Goal: Task Accomplishment & Management: Manage account settings

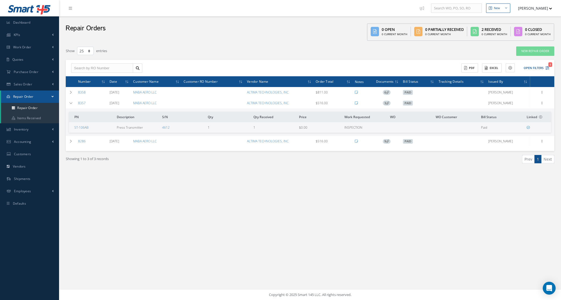
select select "25"
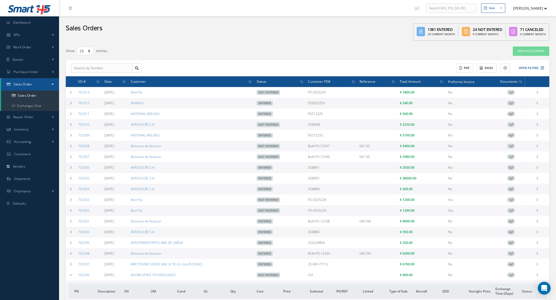
select select "25"
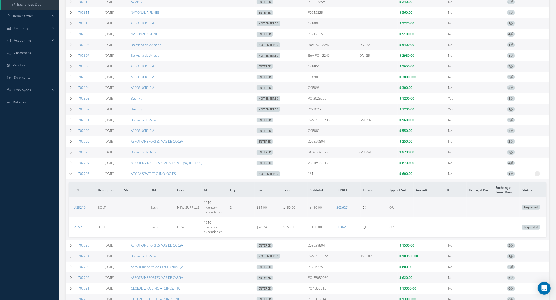
click at [539, 175] on icon at bounding box center [537, 173] width 5 height 4
click at [506, 188] on link "Edit" at bounding box center [513, 184] width 42 height 7
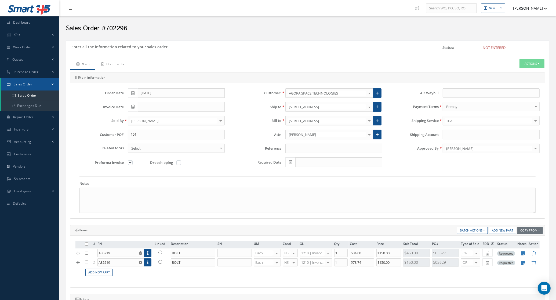
click at [125, 60] on link "Documents" at bounding box center [112, 64] width 35 height 11
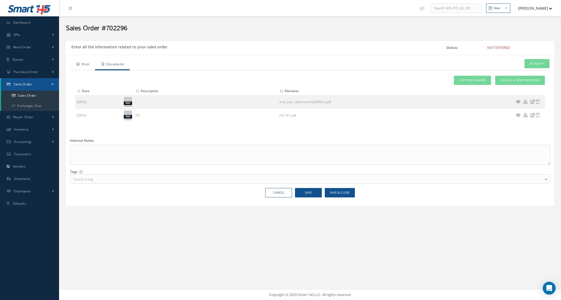
click at [76, 62] on link "Main" at bounding box center [82, 64] width 25 height 11
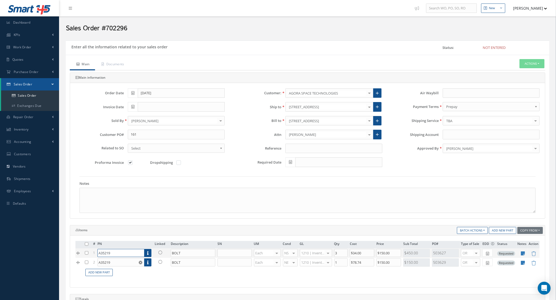
drag, startPoint x: 115, startPoint y: 255, endPoint x: 97, endPoint y: 251, distance: 18.3
click at [97, 251] on td "A35219 Part Number Description SN Condition PO# Qty Location Warehouse A35219 B…" at bounding box center [124, 252] width 57 height 9
click at [113, 69] on link "Documents" at bounding box center [112, 64] width 35 height 11
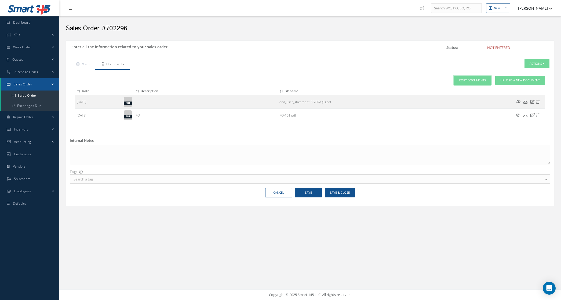
click at [483, 78] on link "Copy Documents" at bounding box center [472, 80] width 37 height 9
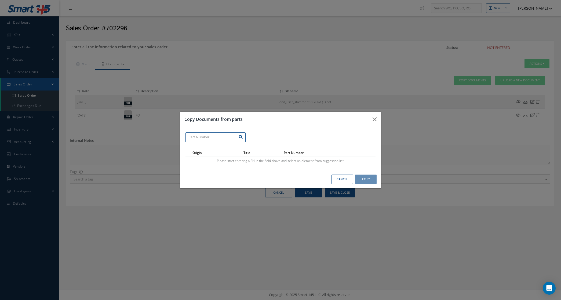
click at [193, 140] on input "text" at bounding box center [211, 137] width 51 height 10
paste input "A35219"
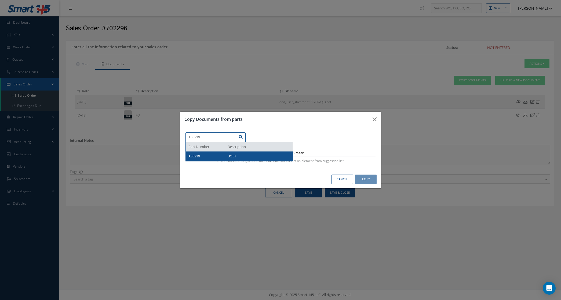
click at [210, 157] on div "A35219" at bounding box center [206, 156] width 35 height 5
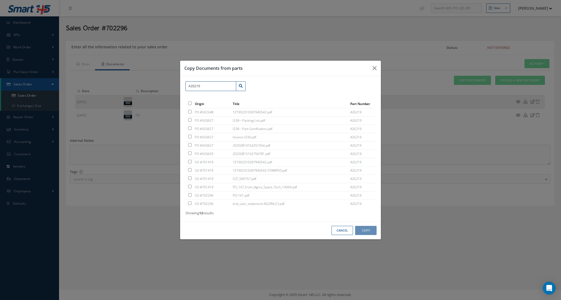
type input "A35219"
click at [189, 120] on input "checkbox" at bounding box center [189, 119] width 3 height 3
checkbox input "true"
click at [189, 129] on input "checkbox" at bounding box center [189, 128] width 3 height 3
checkbox input "true"
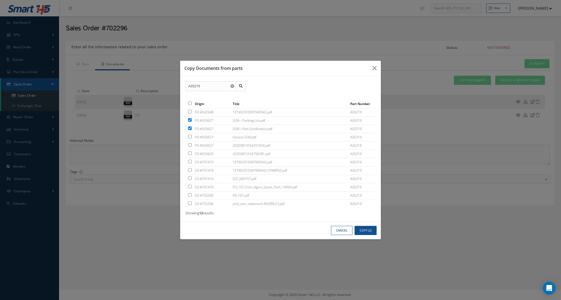
click at [190, 146] on input "checkbox" at bounding box center [189, 144] width 3 height 3
checkbox input "true"
click at [190, 153] on input "checkbox" at bounding box center [189, 153] width 3 height 3
checkbox input "true"
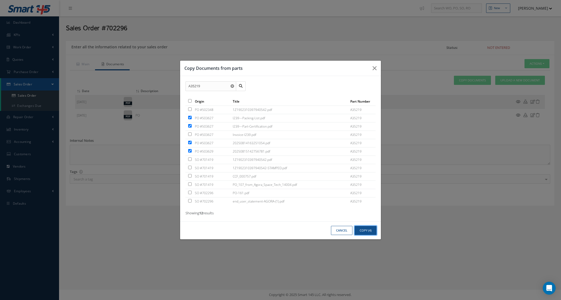
click at [365, 229] on button "Copy (4)" at bounding box center [366, 230] width 22 height 9
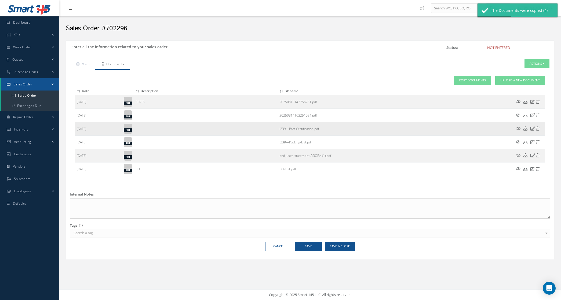
click at [519, 128] on icon at bounding box center [518, 129] width 5 height 4
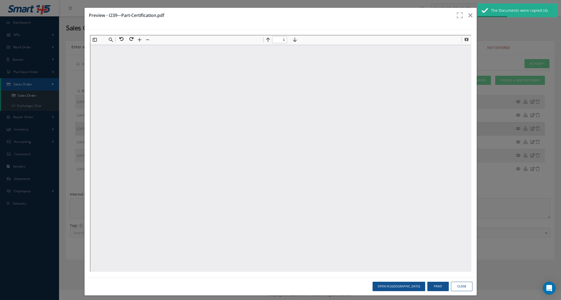
scroll to position [0, 0]
type input "1"
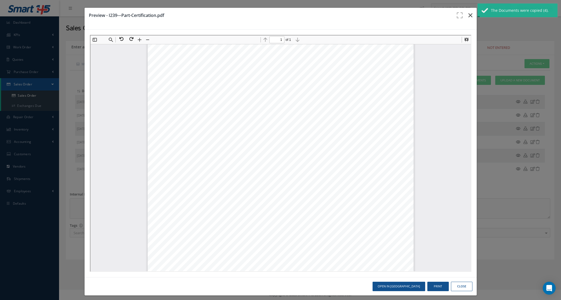
click at [469, 16] on button "button" at bounding box center [470, 15] width 13 height 15
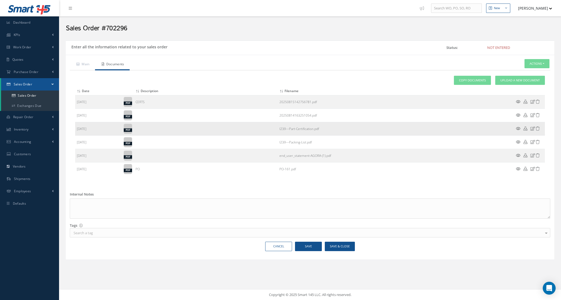
click at [517, 129] on icon at bounding box center [518, 129] width 5 height 4
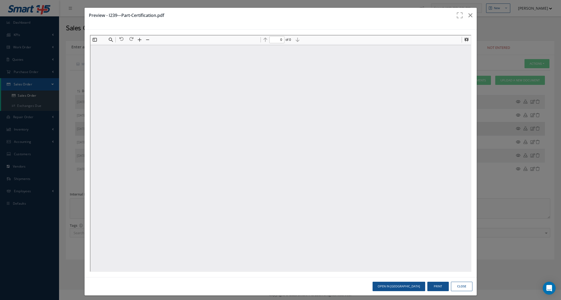
scroll to position [0, 0]
type input "1"
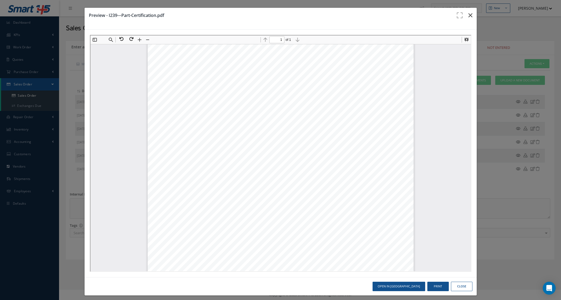
click at [469, 13] on icon "button" at bounding box center [471, 15] width 4 height 6
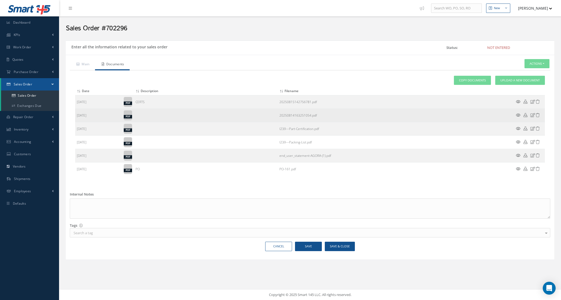
click at [517, 114] on icon at bounding box center [518, 115] width 5 height 4
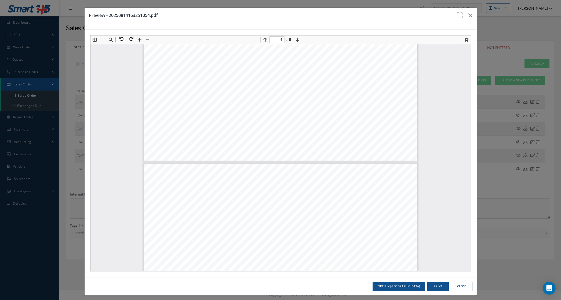
type input "5"
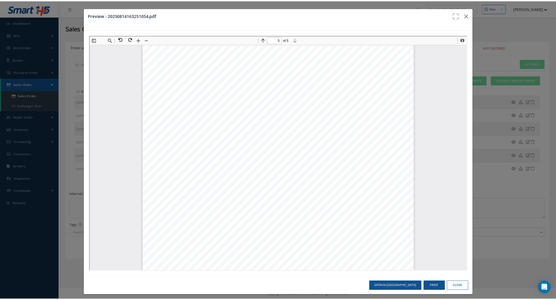
scroll to position [1560, 0]
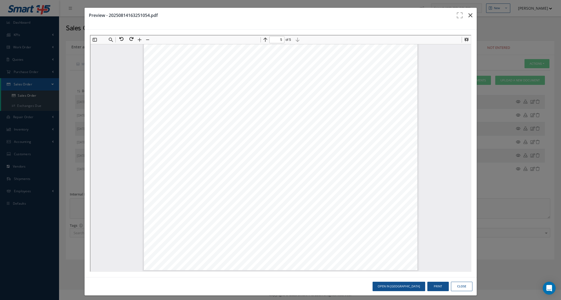
click at [469, 15] on icon "button" at bounding box center [471, 15] width 4 height 6
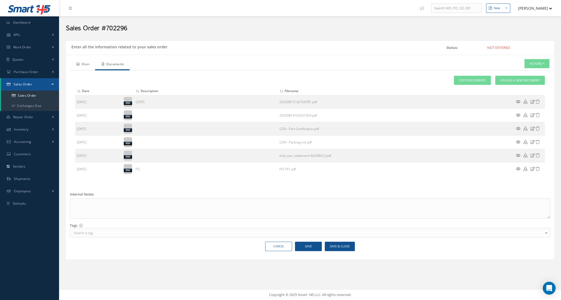
click at [89, 65] on link "Main" at bounding box center [82, 64] width 25 height 11
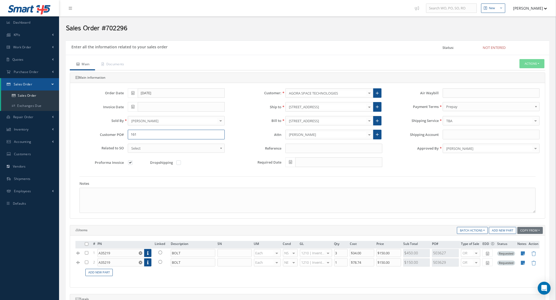
drag, startPoint x: 154, startPoint y: 137, endPoint x: 78, endPoint y: 142, distance: 76.4
click at [78, 142] on div "Customer PO# 161" at bounding box center [149, 137] width 157 height 14
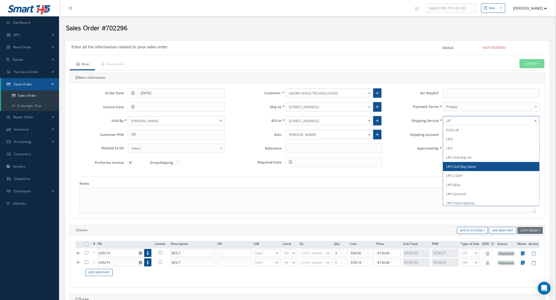
type input "UPS"
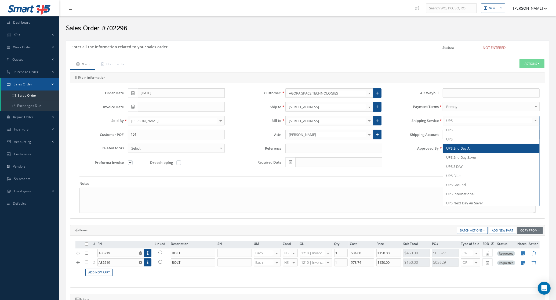
click at [472, 150] on span "UPS 2nd Day Air" at bounding box center [459, 148] width 26 height 5
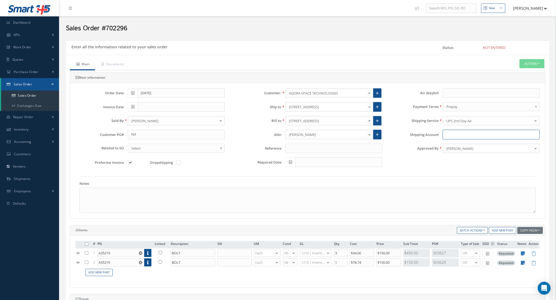
drag, startPoint x: 466, startPoint y: 140, endPoint x: 463, endPoint y: 133, distance: 7.1
click at [464, 137] on input "Shipping Account" at bounding box center [491, 135] width 97 height 10
paste input "G7E250"
click at [446, 135] on input "G7E250" at bounding box center [491, 135] width 97 height 10
type input "G7E250"
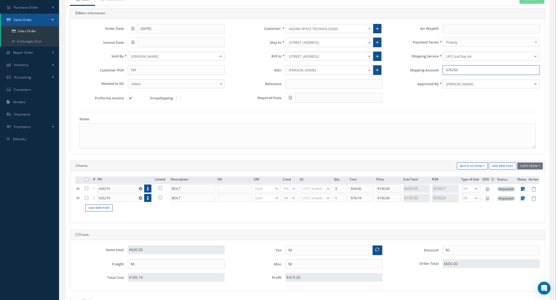
scroll to position [67, 0]
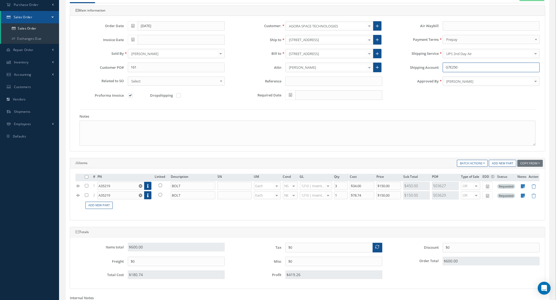
drag, startPoint x: 486, startPoint y: 71, endPoint x: 484, endPoint y: 70, distance: 3.1
click at [485, 71] on input "G7E250" at bounding box center [491, 68] width 97 height 10
drag, startPoint x: 483, startPoint y: 70, endPoint x: 412, endPoint y: 70, distance: 71.2
click at [412, 70] on div "Shipping Account G7E250" at bounding box center [465, 68] width 157 height 10
click at [449, 26] on input "text" at bounding box center [491, 26] width 97 height 10
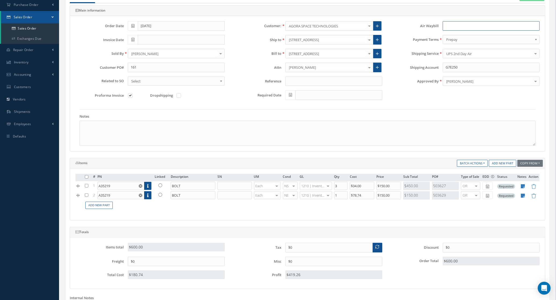
paste input "1ZX200X50236100579"
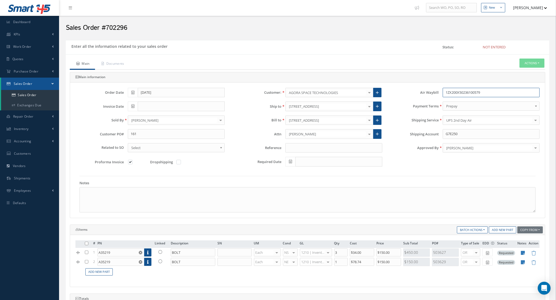
scroll to position [0, 0]
type input "1ZX200X50236100579"
click at [161, 252] on icon at bounding box center [160, 253] width 4 height 4
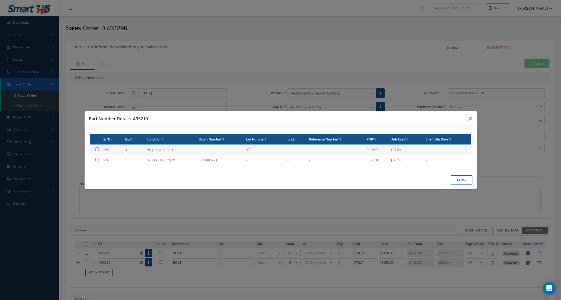
click at [144, 151] on td "3" at bounding box center [133, 150] width 21 height 10
type input "$34"
checkbox input "true"
click at [467, 178] on button "Close" at bounding box center [461, 179] width 21 height 9
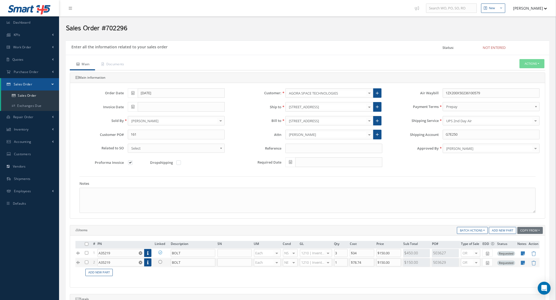
click at [160, 264] on icon at bounding box center [160, 262] width 4 height 4
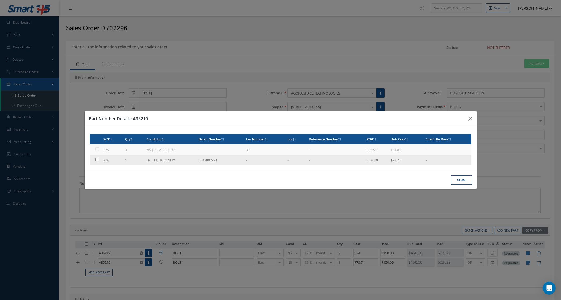
click at [133, 157] on td "1" at bounding box center [133, 160] width 21 height 10
checkbox input "true"
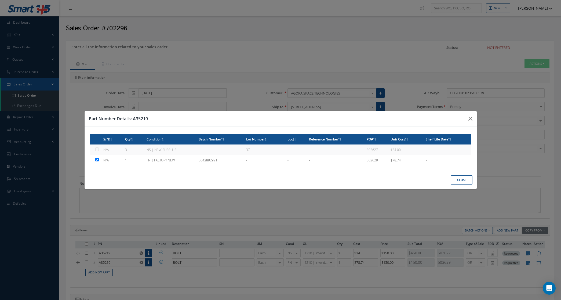
click at [453, 183] on button "Close" at bounding box center [461, 179] width 21 height 9
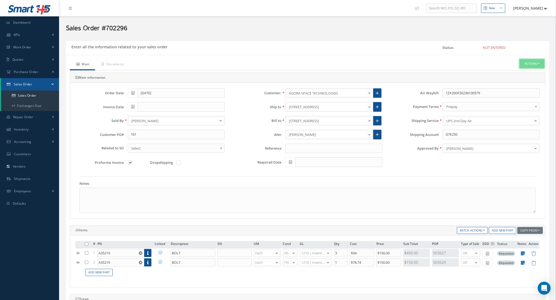
click at [525, 67] on button "Actions" at bounding box center [532, 63] width 25 height 9
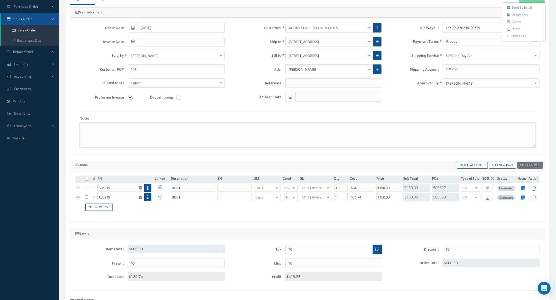
scroll to position [67, 0]
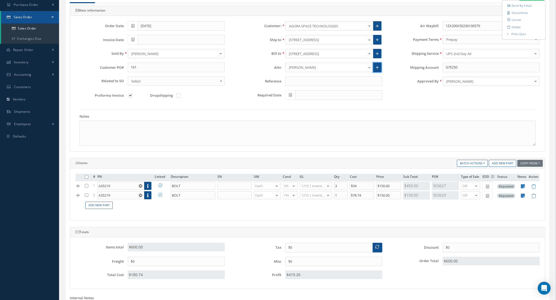
click at [378, 68] on icon at bounding box center [377, 68] width 3 height 4
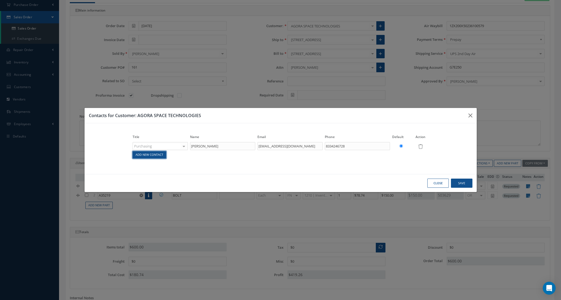
click at [155, 158] on link "Add New Contact" at bounding box center [150, 154] width 34 height 7
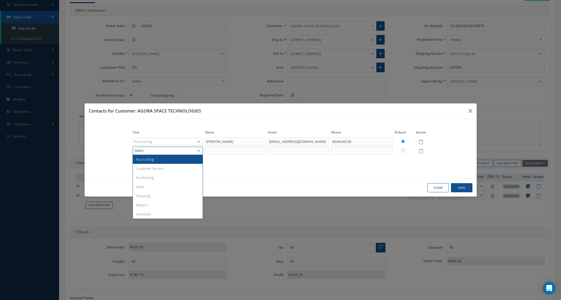
click at [156, 152] on div at bounding box center [168, 151] width 70 height 8
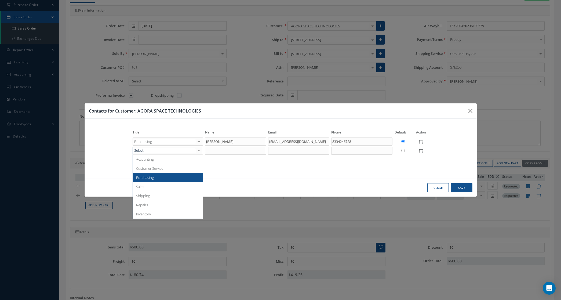
click at [158, 175] on span "Purchasing" at bounding box center [168, 177] width 70 height 9
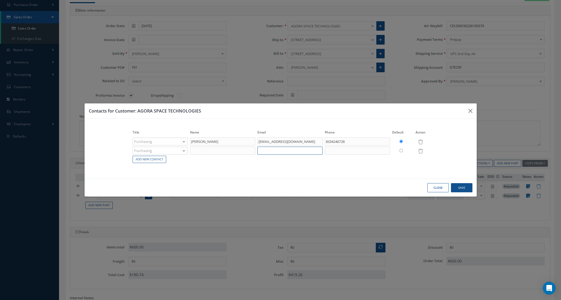
click at [261, 151] on input "text" at bounding box center [290, 151] width 65 height 8
click at [204, 151] on input "text" at bounding box center [222, 151] width 65 height 8
paste input "syassine@agoraspacetech.com"
type input "syassine@agoraspacetech.com"
click at [270, 150] on input "text" at bounding box center [290, 151] width 65 height 8
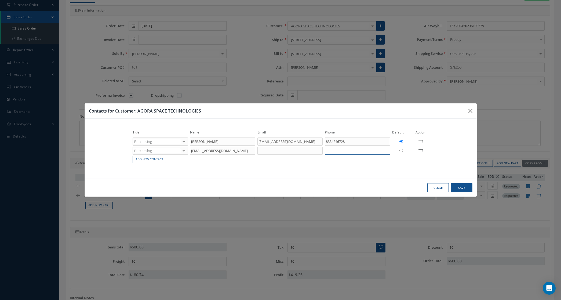
click at [332, 149] on input "text" at bounding box center [357, 151] width 65 height 8
paste input "Sarah Yassine"
type input "Sarah Yassine"
drag, startPoint x: 245, startPoint y: 152, endPoint x: 150, endPoint y: 158, distance: 95.3
click at [150, 158] on tbody "Purchasing Accounting Customer Service Purchasing Sales Shipping Repairs Invent…" at bounding box center [281, 150] width 298 height 27
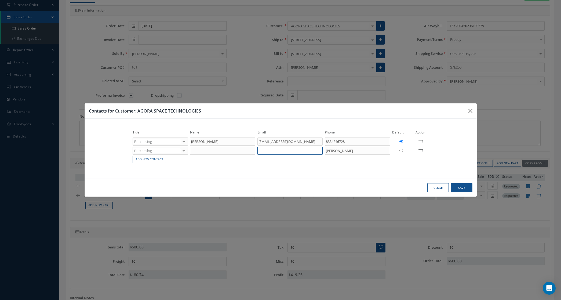
click at [276, 150] on input "text" at bounding box center [290, 151] width 65 height 8
paste input "syassine@agoraspacetech.com"
type input "syassine@agoraspacetech.com"
drag, startPoint x: 375, startPoint y: 150, endPoint x: 251, endPoint y: 151, distance: 123.8
click at [251, 151] on tr "Purchasing Accounting Customer Service Purchasing Sales Shipping Repairs Invent…" at bounding box center [281, 150] width 298 height 9
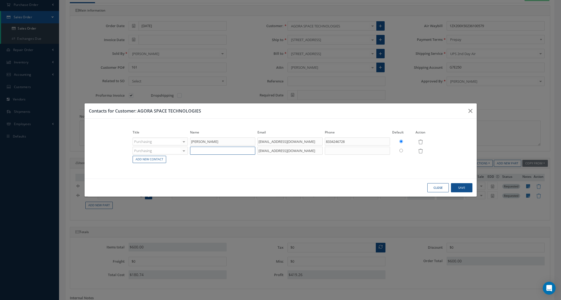
click at [210, 149] on input "text" at bounding box center [222, 151] width 65 height 8
paste input "Sarah Yassine"
type input "Sarah Yassine"
click at [329, 152] on input "text" at bounding box center [357, 151] width 65 height 8
paste input "+1 (760) 552-0252"
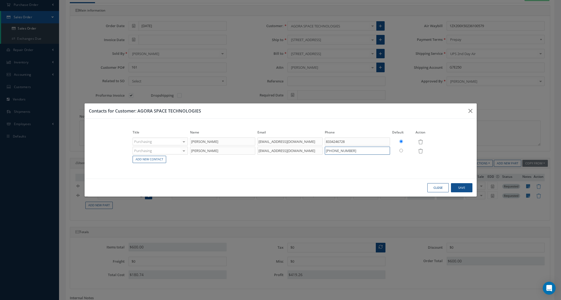
type input "+1 (760) 552-0252"
click at [402, 151] on input "radio" at bounding box center [401, 150] width 3 height 3
radio input "true"
click at [457, 187] on button "Save" at bounding box center [461, 187] width 21 height 9
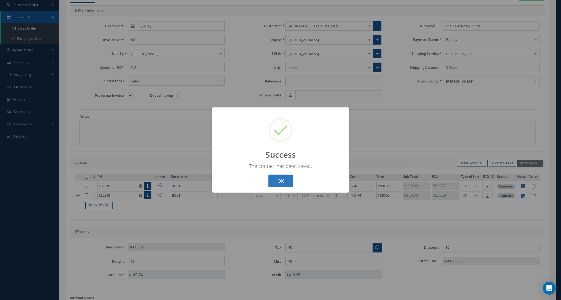
click at [285, 179] on button "OK" at bounding box center [281, 181] width 24 height 13
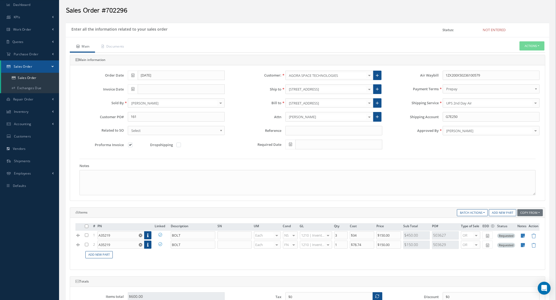
scroll to position [0, 0]
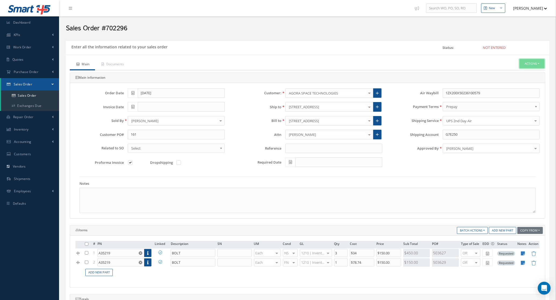
click at [522, 65] on button "Actions" at bounding box center [532, 63] width 25 height 9
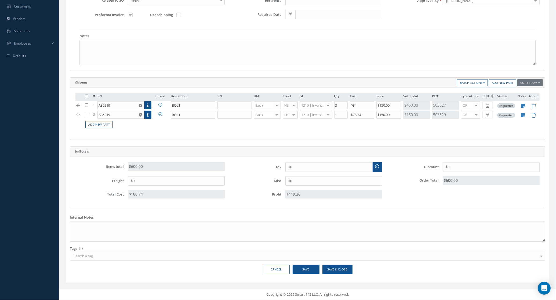
scroll to position [150, 0]
click at [313, 269] on button "Save" at bounding box center [306, 269] width 27 height 9
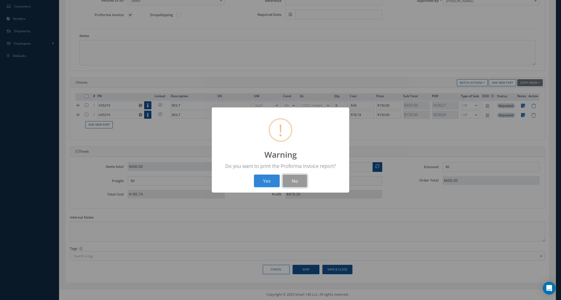
click at [289, 181] on button "No" at bounding box center [295, 181] width 24 height 13
click at [284, 185] on button "OK" at bounding box center [281, 181] width 24 height 13
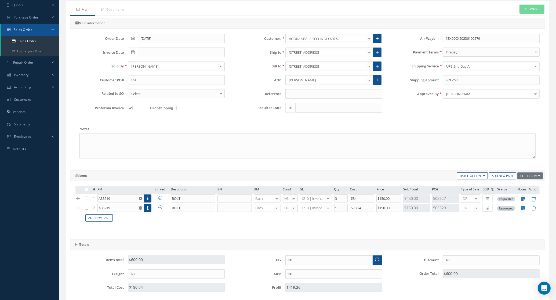
scroll to position [49, 0]
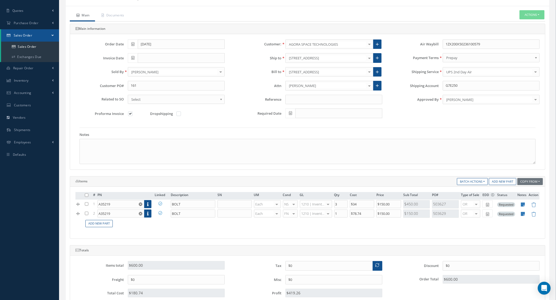
click at [132, 116] on label at bounding box center [132, 113] width 1 height 5
click at [132, 116] on input "checkbox" at bounding box center [130, 114] width 3 height 3
checkbox input "false"
click at [533, 18] on button "Actions" at bounding box center [532, 14] width 25 height 9
click at [517, 21] on link "Enter/Update" at bounding box center [524, 23] width 43 height 7
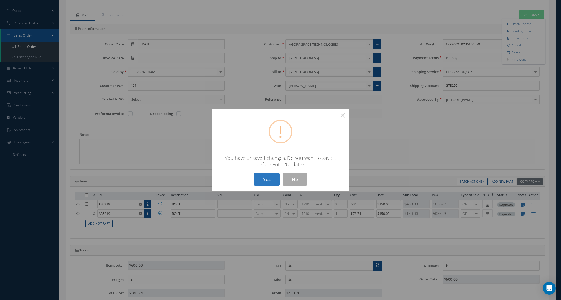
click at [261, 181] on button "Yes" at bounding box center [267, 179] width 26 height 13
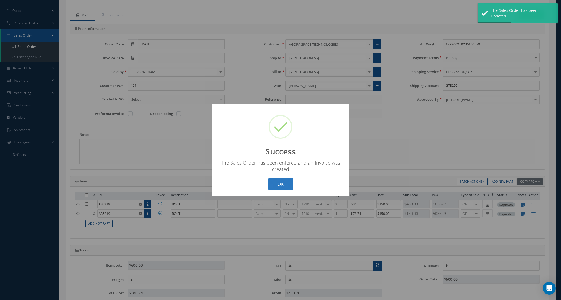
click at [275, 183] on button "OK" at bounding box center [281, 184] width 24 height 13
type input "[DATE]"
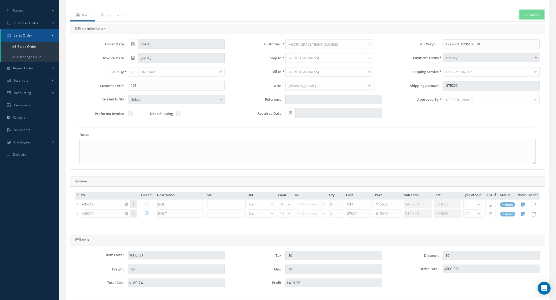
click at [532, 16] on button "Actions" at bounding box center [532, 14] width 25 height 9
click at [484, 141] on link "Multiple Reports" at bounding box center [483, 138] width 41 height 8
checkbox input "true"
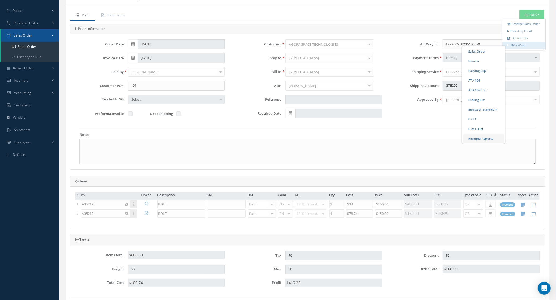
checkbox input "true"
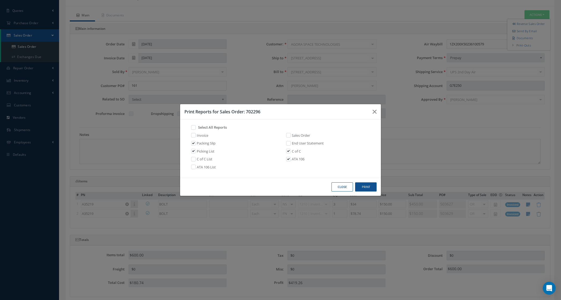
click at [196, 135] on label at bounding box center [196, 135] width 1 height 5
click at [194, 135] on input "checkbox" at bounding box center [192, 134] width 3 height 3
checkbox input "true"
click at [374, 187] on button "Print" at bounding box center [365, 186] width 21 height 9
click at [343, 190] on button "Close" at bounding box center [342, 186] width 21 height 9
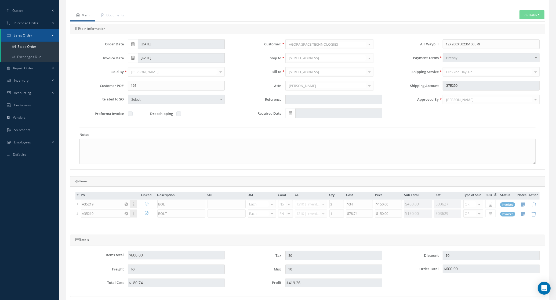
click at [116, 9] on div "Main Documents Actions Reverse Sales Order Send By Email Documents Print-Outs S…" at bounding box center [308, 188] width 484 height 365
click at [118, 14] on link "Documents" at bounding box center [112, 15] width 35 height 11
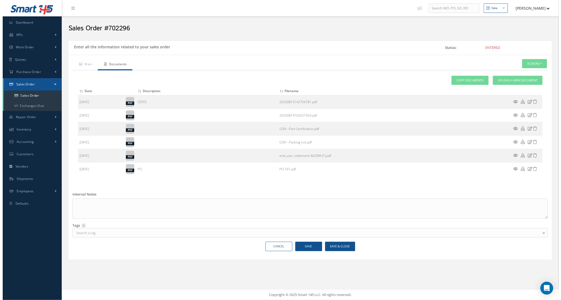
scroll to position [0, 0]
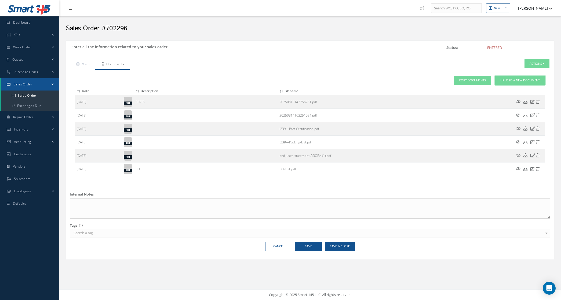
click at [505, 77] on link "Upload a New Document" at bounding box center [521, 80] width 50 height 9
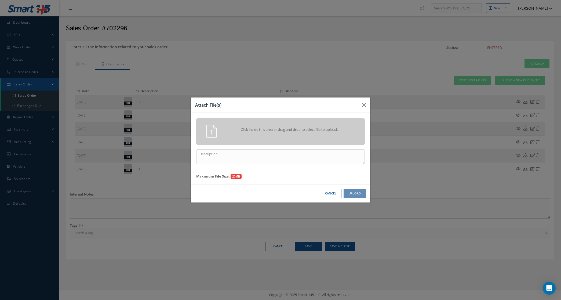
click at [280, 136] on div "Click inside this area or drag and drop to select file to upload." at bounding box center [280, 131] width 177 height 13
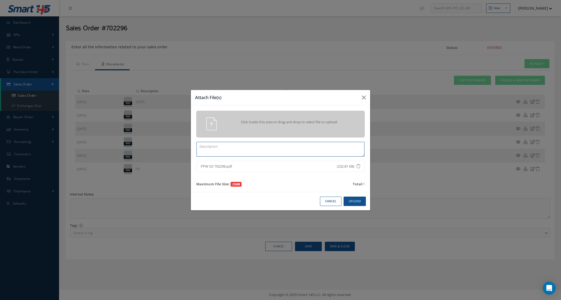
click at [325, 144] on textarea at bounding box center [281, 149] width 168 height 15
type textarea "PPW SO 702296"
click at [362, 204] on button "Upload" at bounding box center [355, 201] width 22 height 9
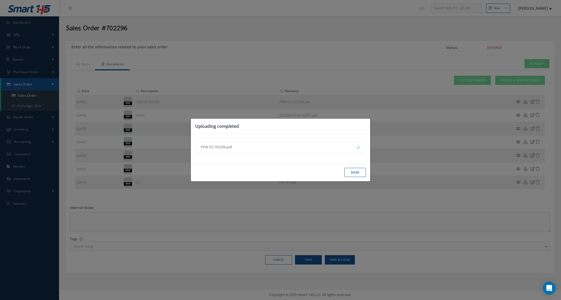
click at [0, 0] on div "Done" at bounding box center [0, 0] width 0 height 0
click at [355, 173] on button "Done" at bounding box center [355, 172] width 21 height 9
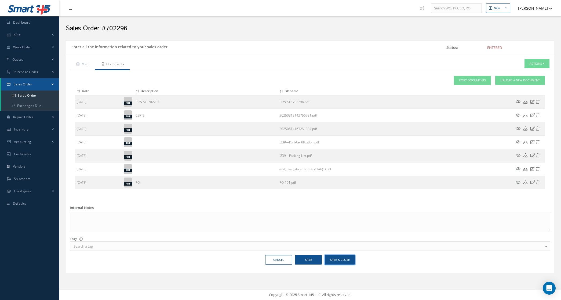
click at [339, 261] on button "Save & Close" at bounding box center [340, 259] width 30 height 9
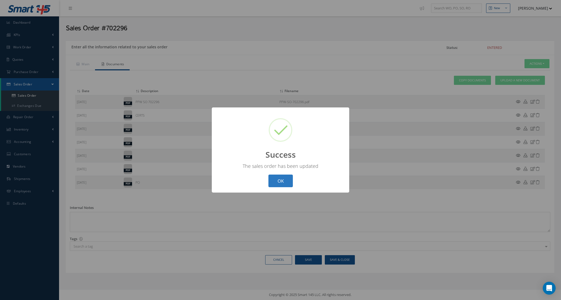
click at [284, 182] on button "OK" at bounding box center [281, 181] width 24 height 13
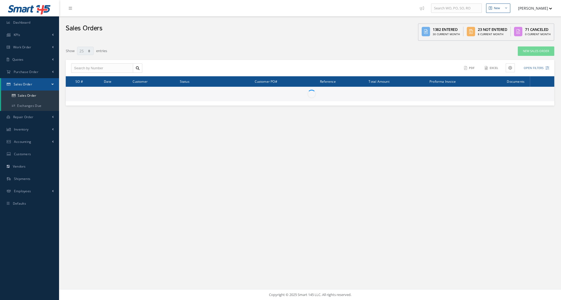
select select "25"
